Goal: Task Accomplishment & Management: Use online tool/utility

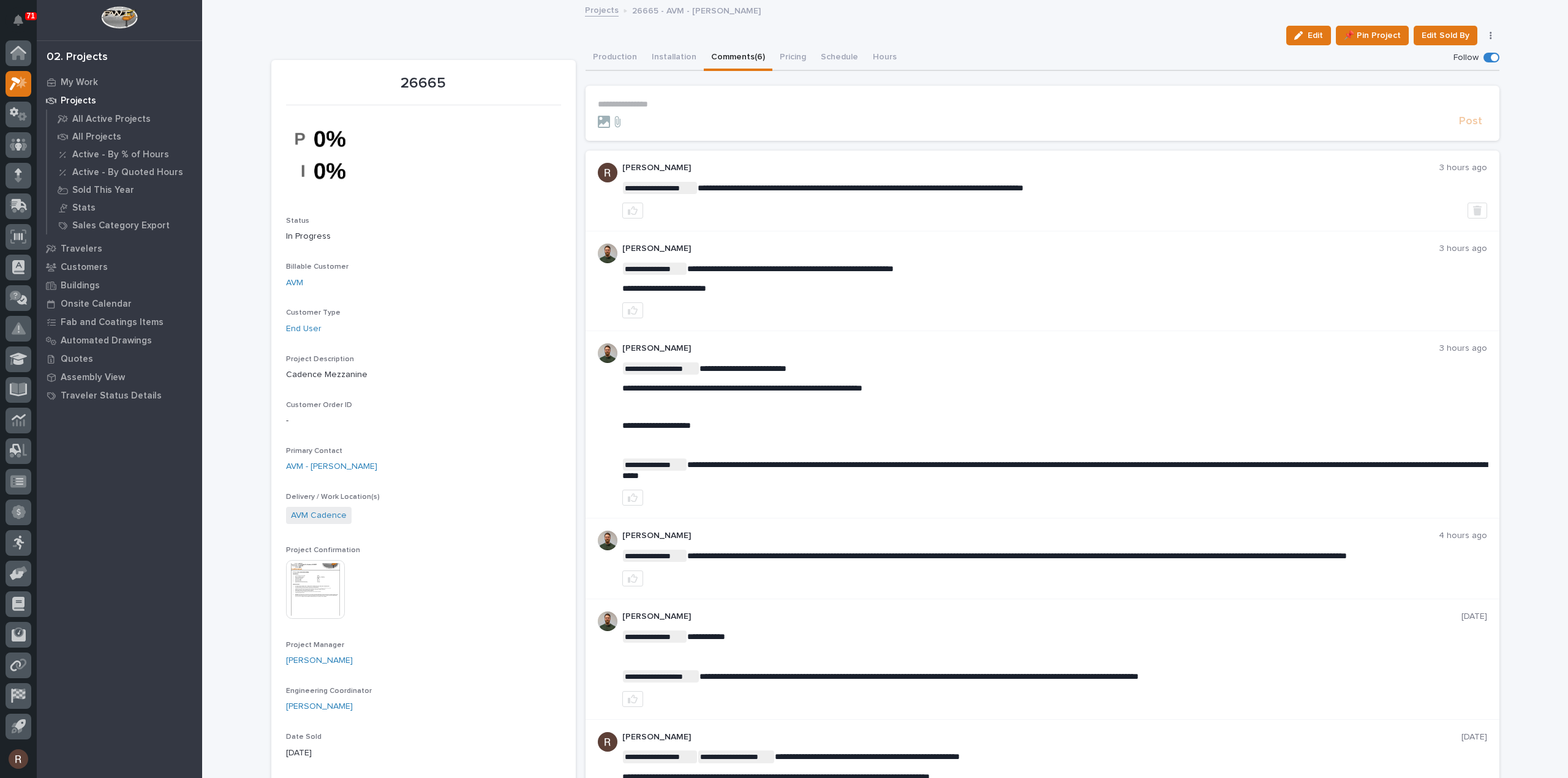
click at [663, 105] on p "**********" at bounding box center [1043, 105] width 889 height 10
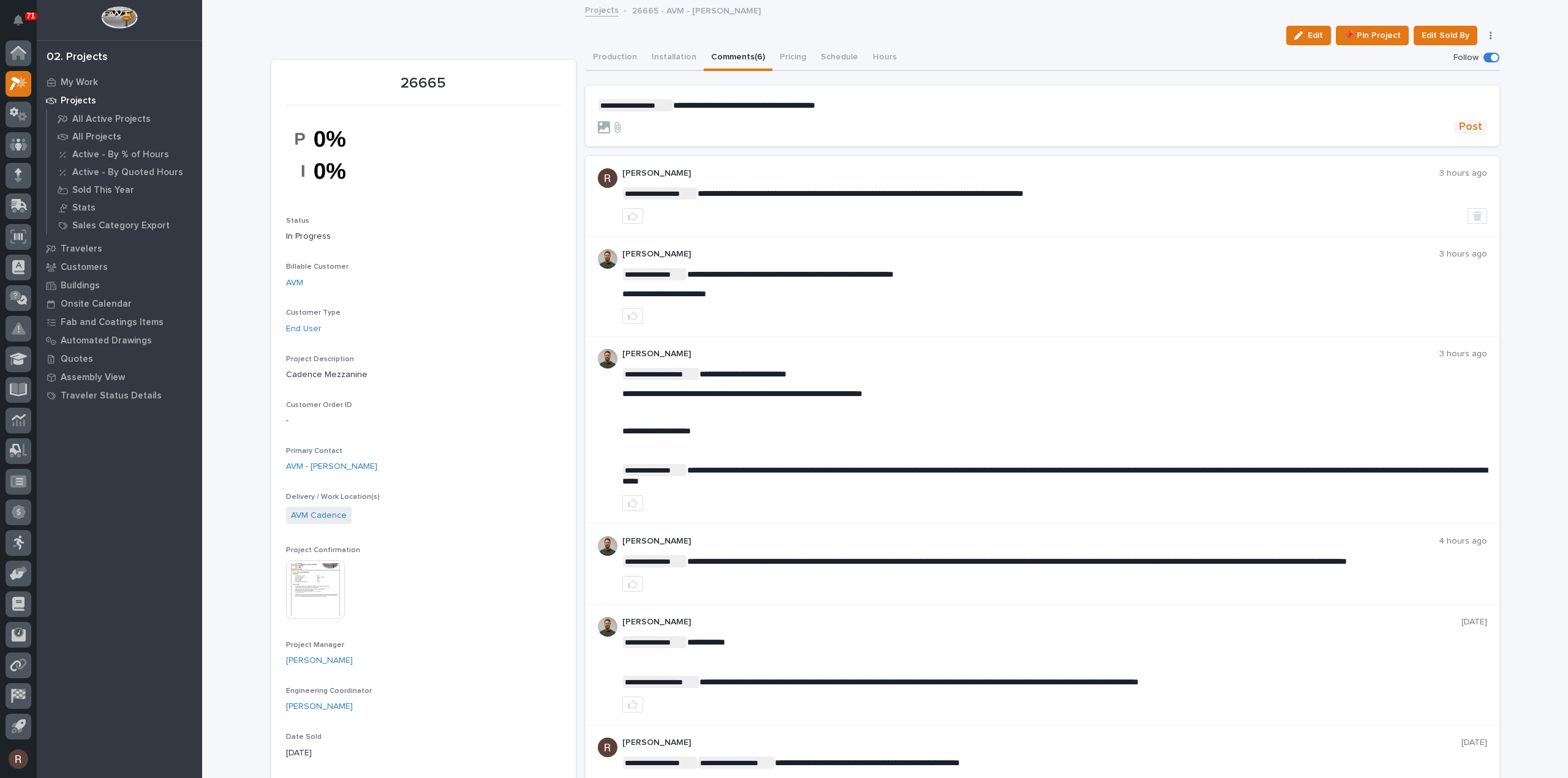
drag, startPoint x: 1460, startPoint y: 127, endPoint x: 1452, endPoint y: 129, distance: 8.2
click at [1460, 125] on span "Post" at bounding box center [1470, 127] width 23 height 14
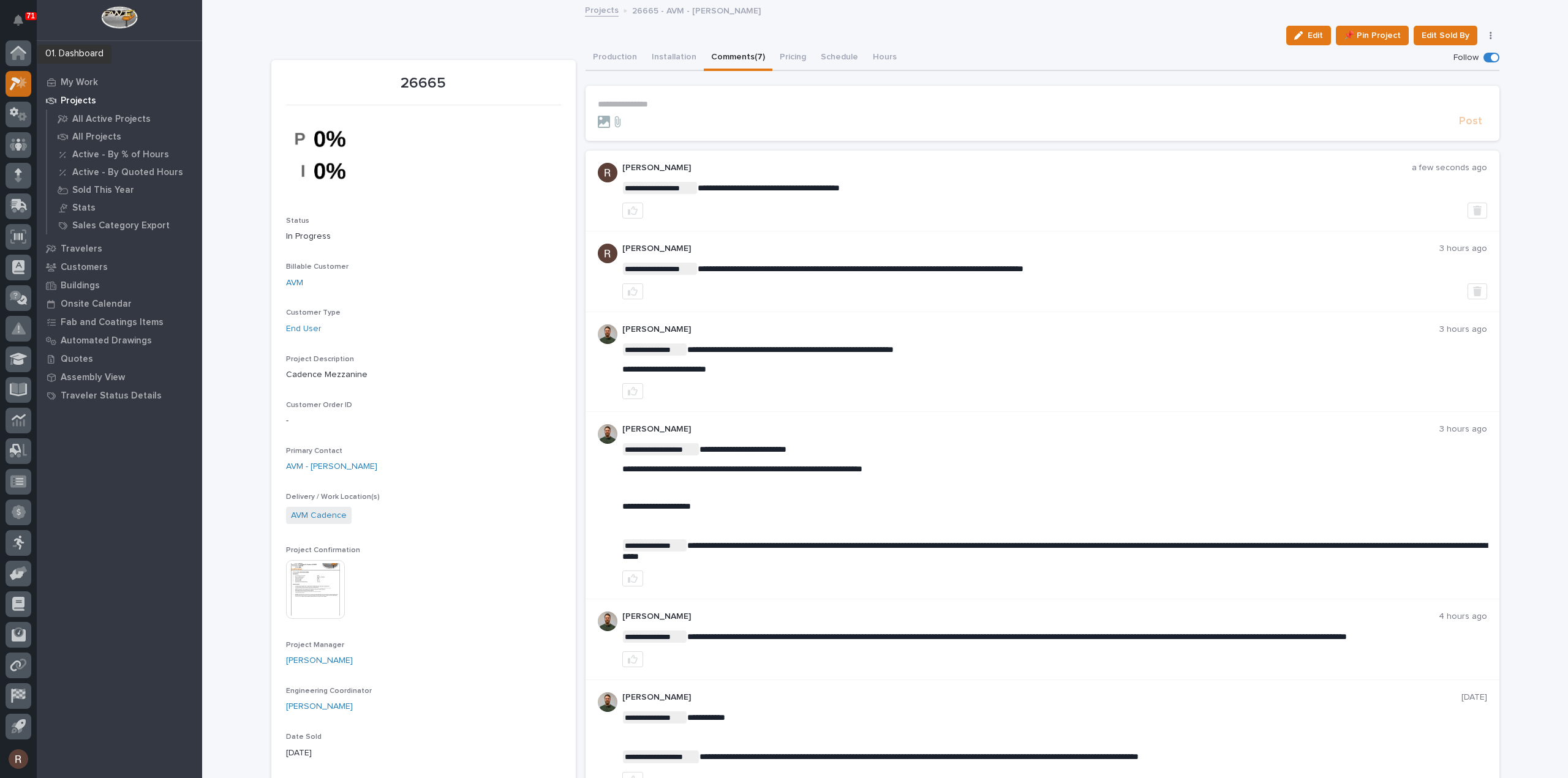
click at [22, 75] on div at bounding box center [18, 84] width 26 height 26
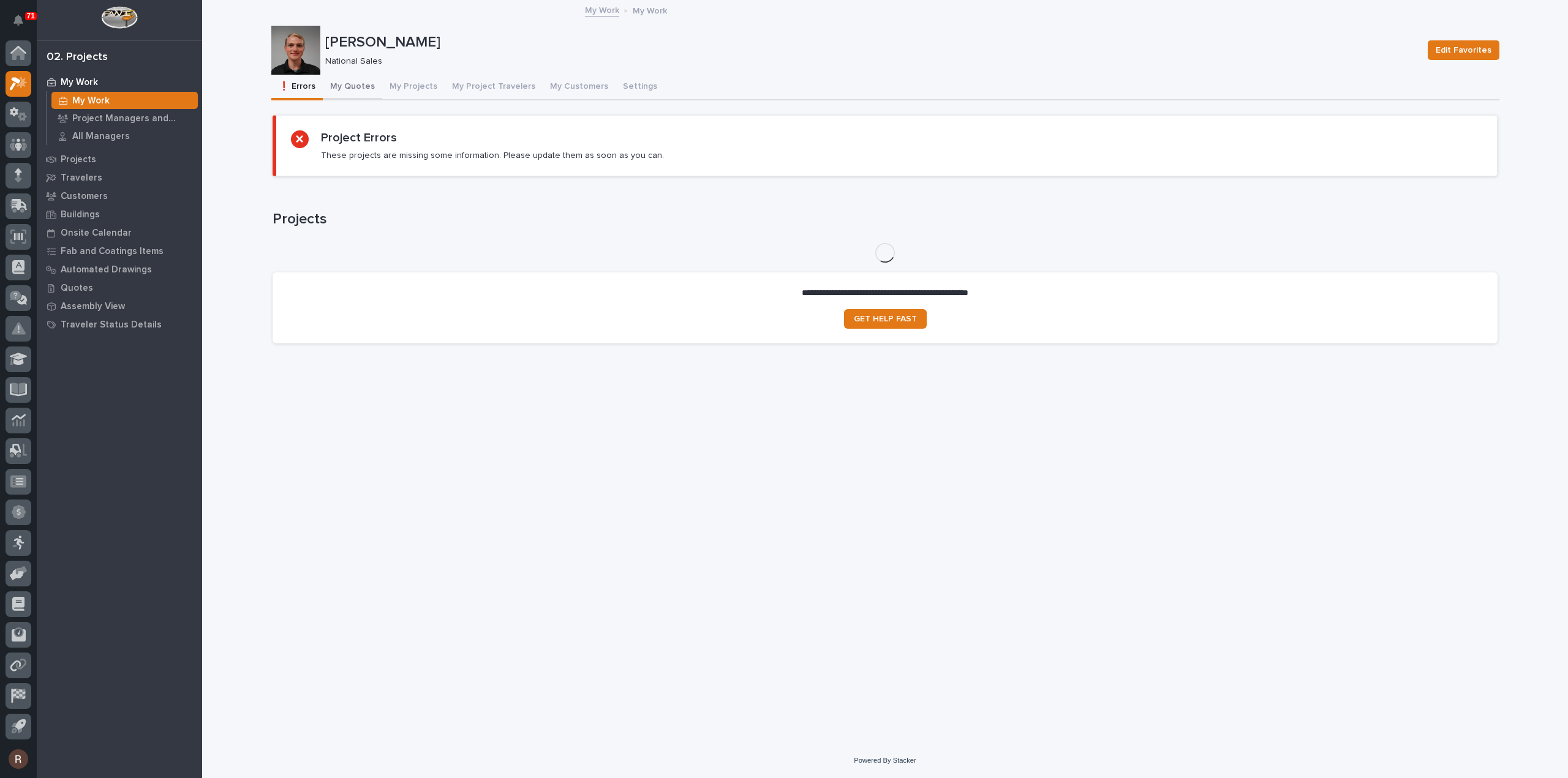
click at [344, 89] on button "My Quotes" at bounding box center [352, 88] width 59 height 26
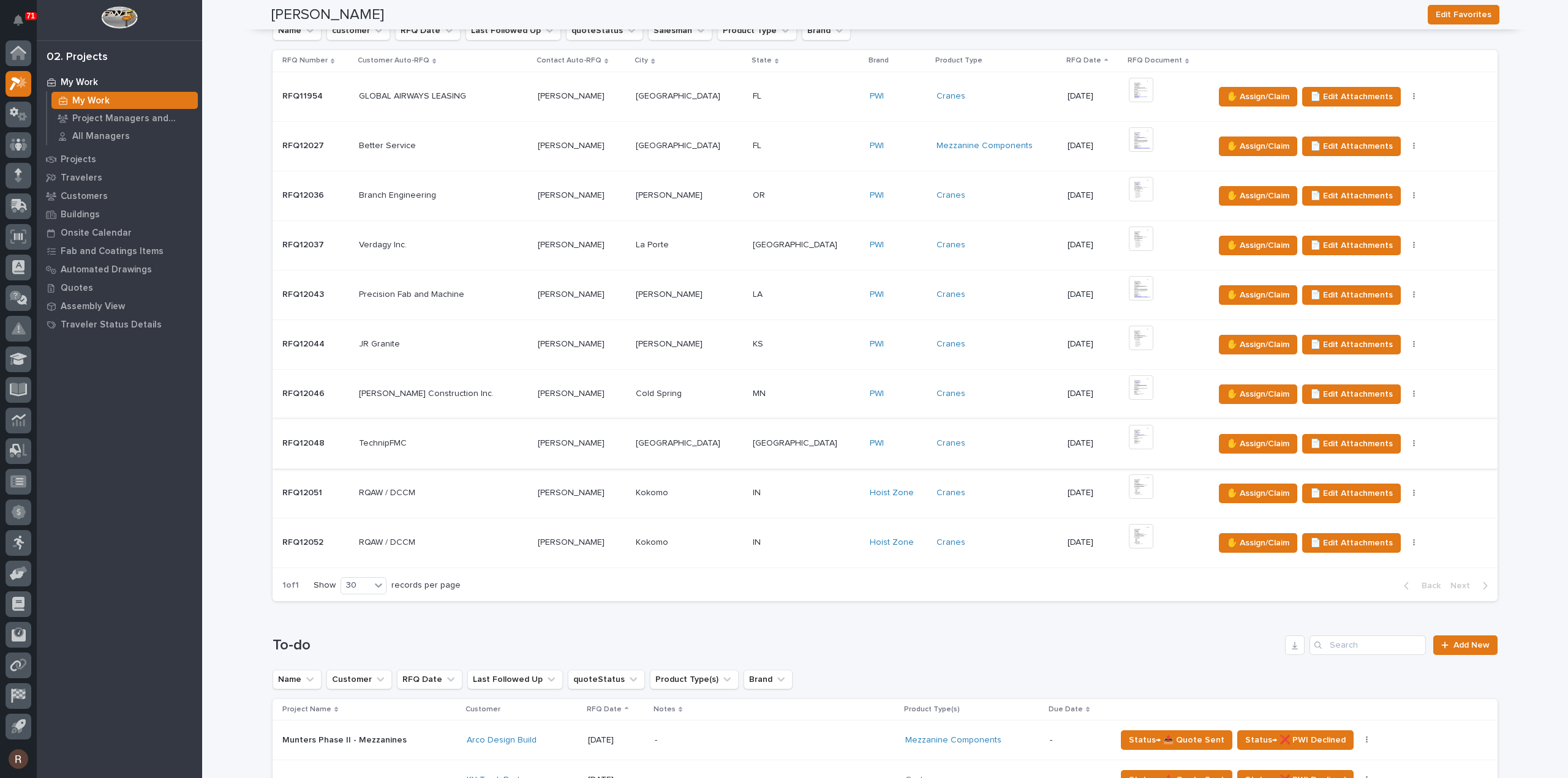
scroll to position [245, 0]
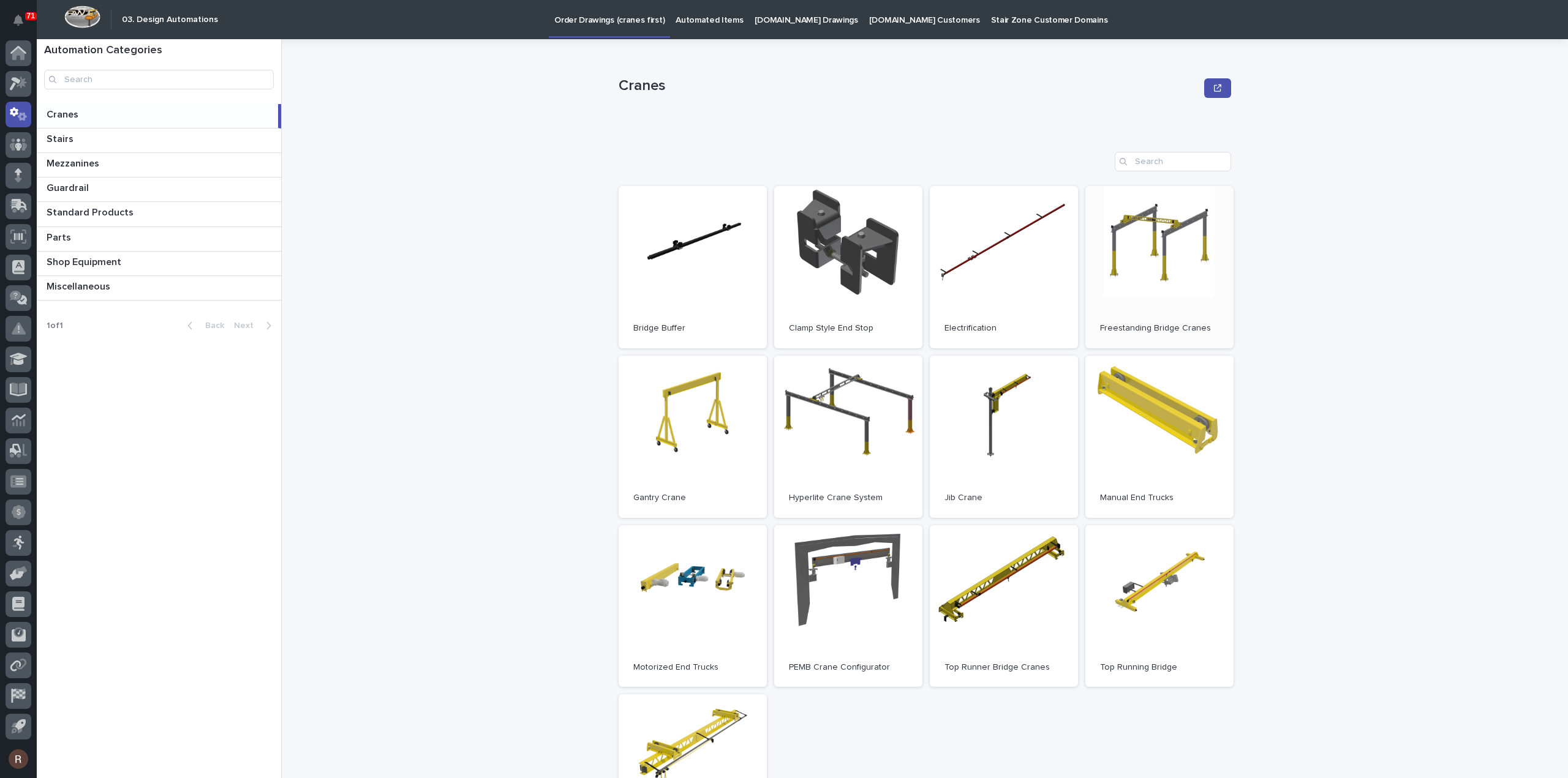
click at [1187, 296] on link "Open" at bounding box center [1160, 267] width 148 height 162
click at [1026, 409] on link "Open" at bounding box center [1004, 437] width 148 height 162
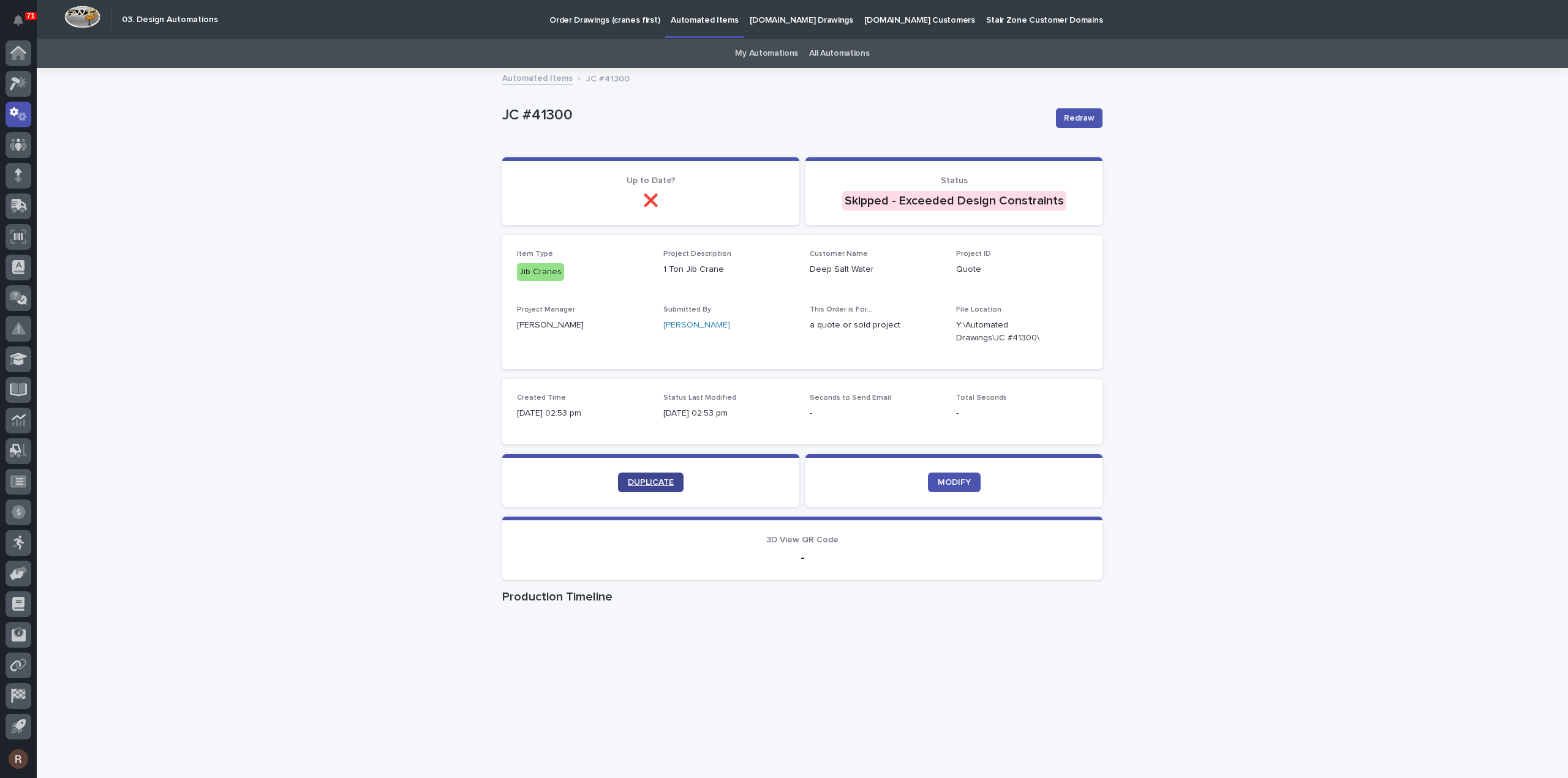
click at [634, 482] on span "DUPLICATE" at bounding box center [651, 483] width 46 height 9
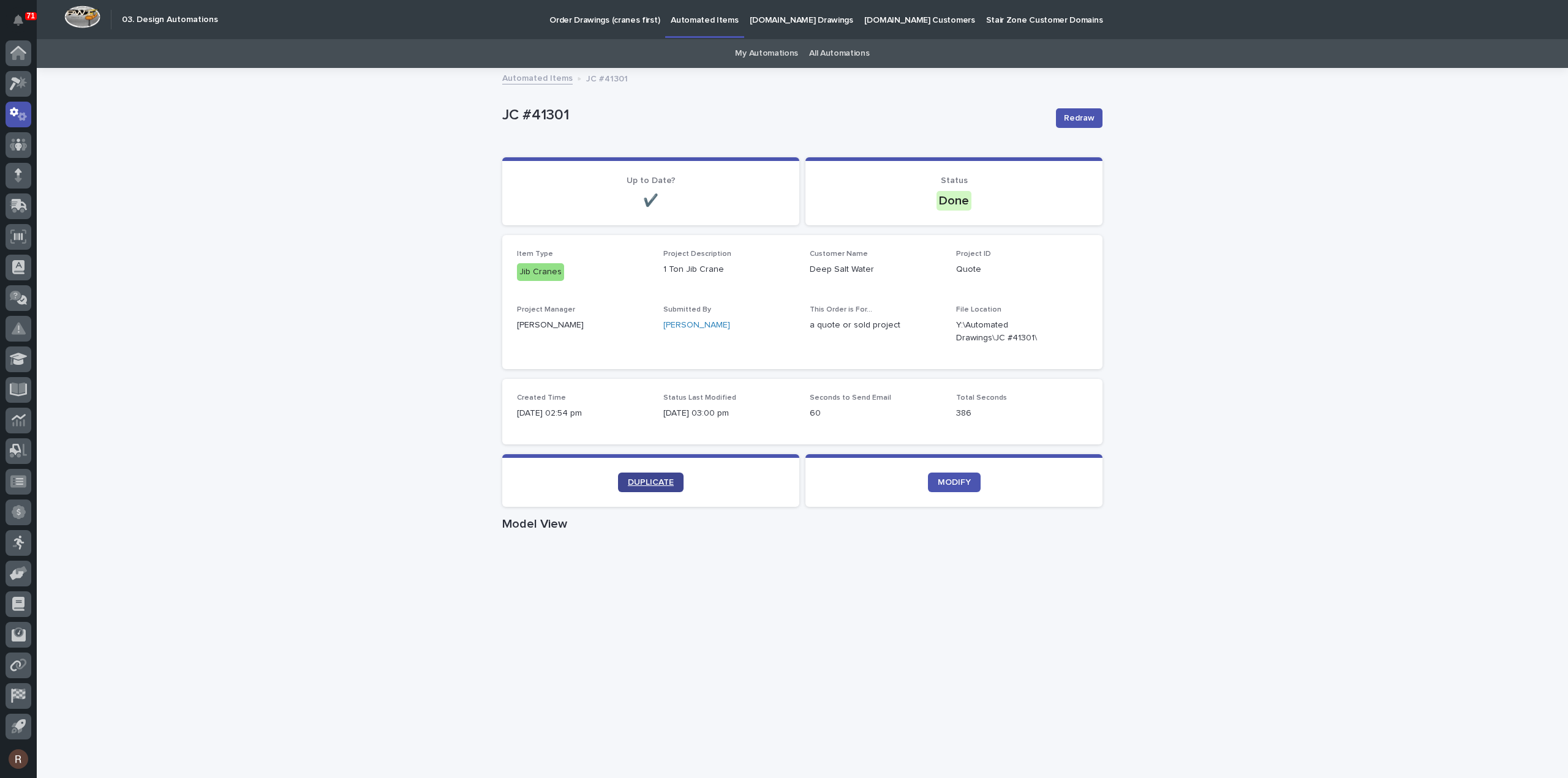
click at [632, 489] on link "DUPLICATE" at bounding box center [651, 482] width 65 height 19
